Goal: Task Accomplishment & Management: Use online tool/utility

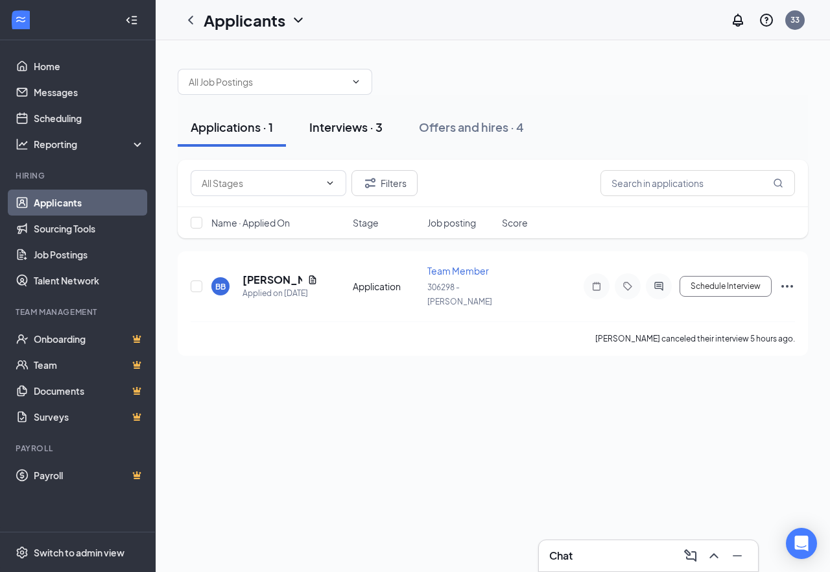
click at [372, 123] on div "Interviews · 3" at bounding box center [345, 127] width 73 height 16
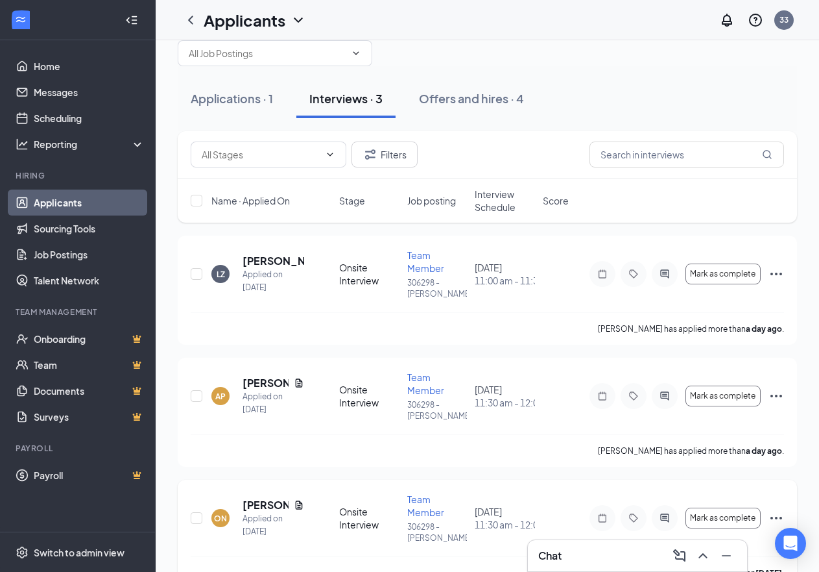
scroll to position [30, 0]
click at [215, 93] on div "Applications · 1" at bounding box center [232, 97] width 82 height 16
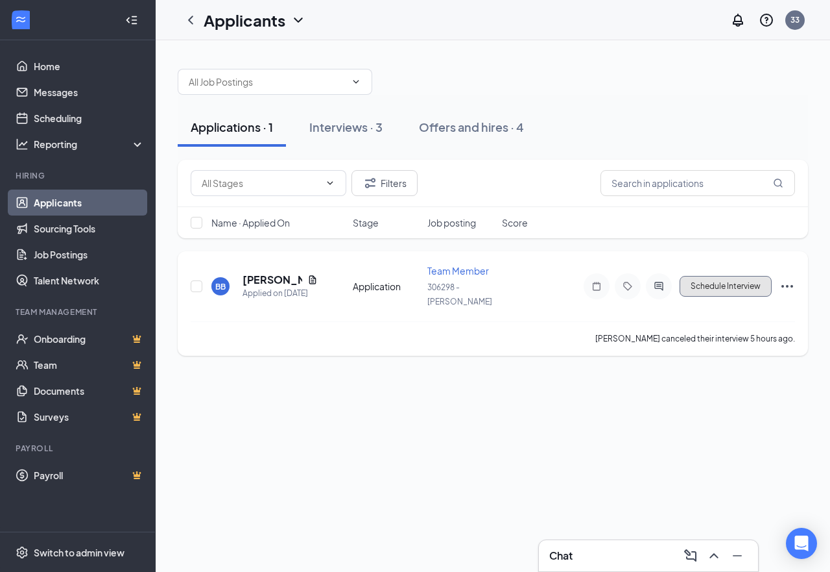
click at [721, 279] on button "Schedule Interview" at bounding box center [726, 286] width 92 height 21
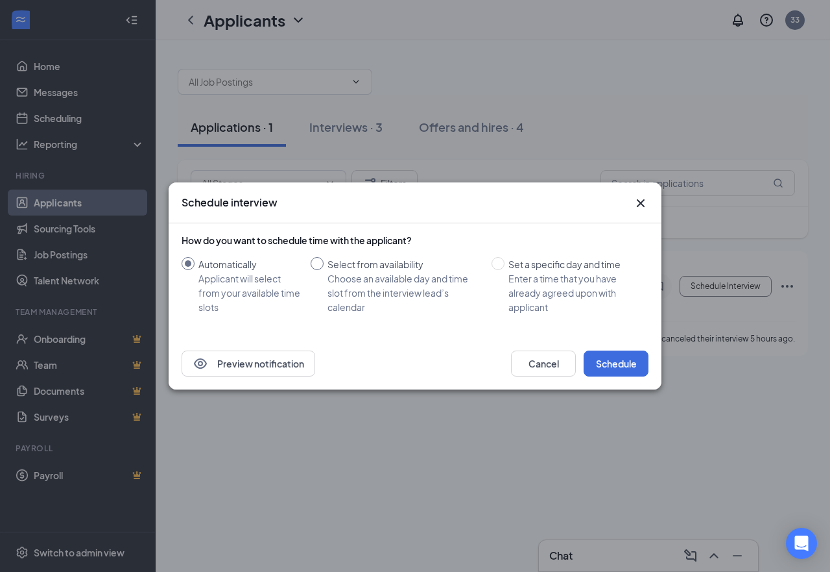
click at [344, 281] on div "Choose an available day and time slot from the interview lead’s calendar" at bounding box center [405, 292] width 154 height 43
click at [324, 270] on input "Select from availability Choose an available day and time slot from the intervi…" at bounding box center [317, 263] width 13 height 13
radio input "true"
radio input "false"
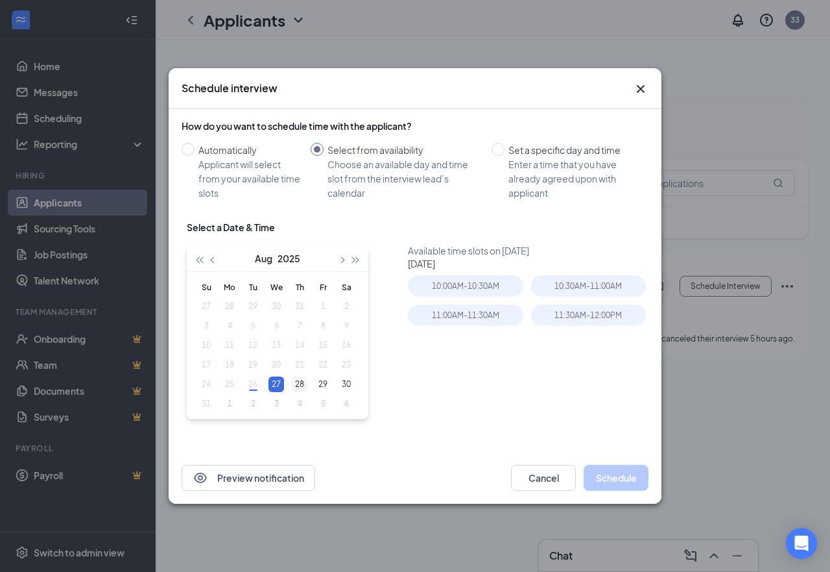
click at [302, 385] on div "28" at bounding box center [300, 384] width 16 height 16
type input "[DATE]"
click at [608, 317] on div "11:30AM - 12:00PM" at bounding box center [588, 314] width 115 height 21
click at [624, 473] on button "Schedule" at bounding box center [616, 478] width 65 height 26
